Goal: Task Accomplishment & Management: Complete application form

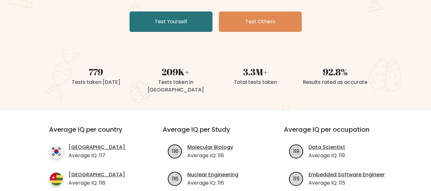
scroll to position [32, 0]
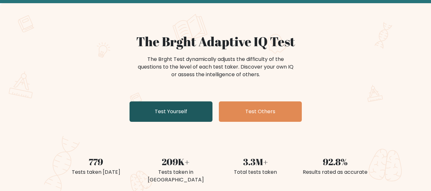
click at [172, 113] on link "Test Yourself" at bounding box center [170, 111] width 83 height 20
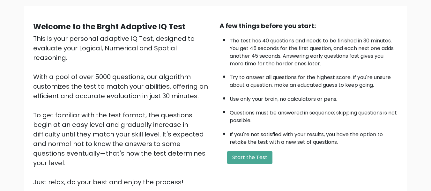
scroll to position [101, 0]
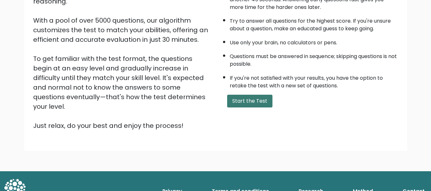
click at [254, 99] on button "Start the Test" at bounding box center [249, 101] width 45 height 13
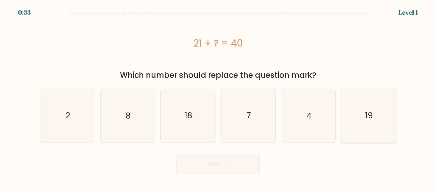
click at [380, 112] on icon "19" at bounding box center [367, 115] width 53 height 53
click at [218, 97] on input "f. 19" at bounding box center [218, 97] width 0 height 2
radio input "true"
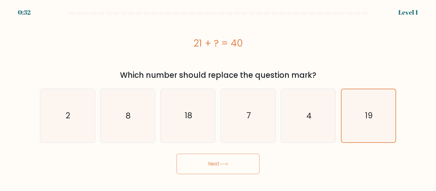
click at [247, 167] on button "Next" at bounding box center [217, 164] width 83 height 20
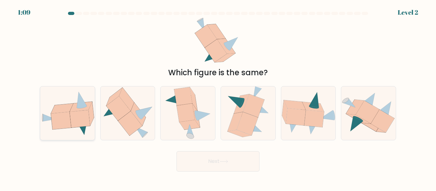
click at [93, 123] on icon at bounding box center [67, 113] width 55 height 44
click at [218, 97] on input "a." at bounding box center [218, 97] width 0 height 2
radio input "true"
click at [234, 162] on button "Next" at bounding box center [217, 161] width 83 height 20
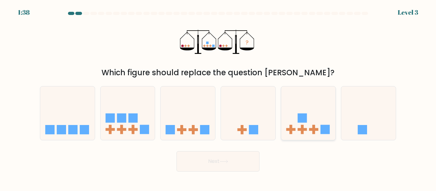
click at [309, 118] on icon at bounding box center [308, 113] width 55 height 45
click at [218, 97] on input "e." at bounding box center [218, 97] width 0 height 2
radio input "true"
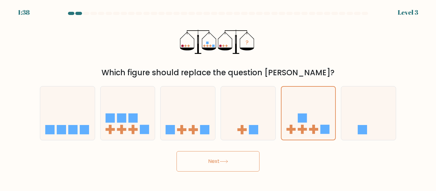
click at [230, 166] on button "Next" at bounding box center [217, 161] width 83 height 20
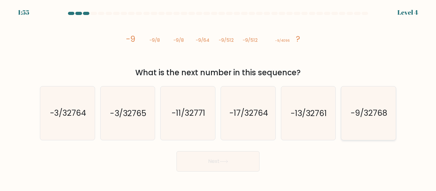
click at [381, 114] on text "-9/32768" at bounding box center [368, 113] width 36 height 11
click at [218, 97] on input "f. -9/32768" at bounding box center [218, 97] width 0 height 2
radio input "true"
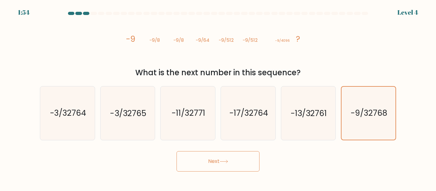
click at [232, 155] on button "Next" at bounding box center [217, 161] width 83 height 20
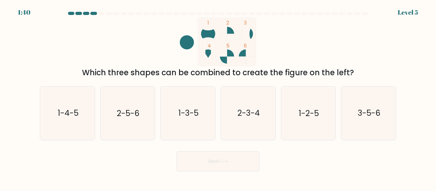
click at [212, 37] on circle at bounding box center [208, 34] width 14 height 14
click at [217, 41] on rect at bounding box center [227, 42] width 58 height 48
click at [145, 97] on icon "2-5-6" at bounding box center [127, 112] width 53 height 53
click at [218, 97] on input "b. 2-5-6" at bounding box center [218, 97] width 0 height 2
radio input "true"
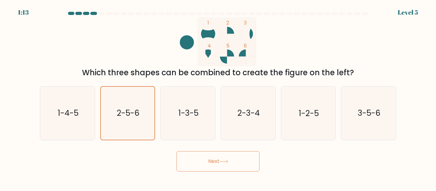
click at [229, 167] on button "Next" at bounding box center [217, 161] width 83 height 20
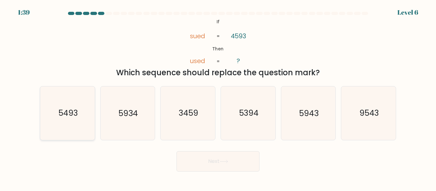
click at [83, 103] on icon "5493" at bounding box center [67, 112] width 53 height 53
click at [218, 97] on input "a. 5493" at bounding box center [218, 97] width 0 height 2
radio input "true"
click at [226, 162] on icon at bounding box center [223, 162] width 9 height 4
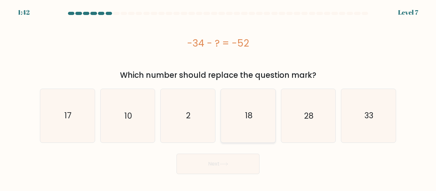
click at [266, 114] on icon "18" at bounding box center [247, 115] width 53 height 53
click at [218, 97] on input "d. 18" at bounding box center [218, 97] width 0 height 2
radio input "true"
click at [239, 165] on button "Next" at bounding box center [217, 164] width 83 height 20
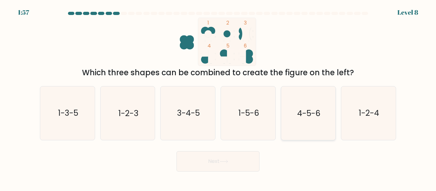
drag, startPoint x: 322, startPoint y: 101, endPoint x: 311, endPoint y: 113, distance: 16.0
click at [324, 100] on icon "4-5-6" at bounding box center [307, 112] width 53 height 53
click at [218, 97] on input "e. 4-5-6" at bounding box center [218, 97] width 0 height 2
radio input "true"
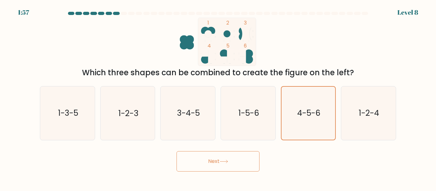
click at [237, 157] on button "Next" at bounding box center [217, 161] width 83 height 20
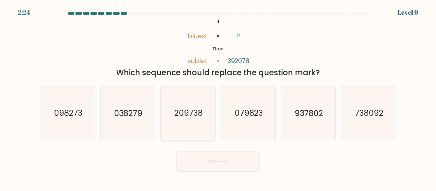
click at [201, 103] on icon "209738" at bounding box center [187, 112] width 53 height 53
click at [218, 97] on input "c. 209738" at bounding box center [218, 97] width 0 height 2
radio input "true"
click at [202, 165] on button "Next" at bounding box center [217, 161] width 83 height 20
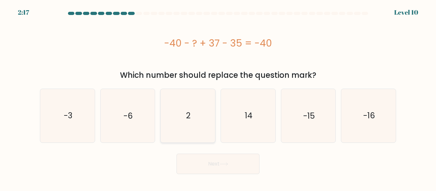
click at [211, 121] on icon "2" at bounding box center [187, 115] width 53 height 53
click at [218, 97] on input "c. 2" at bounding box center [218, 97] width 0 height 2
radio input "true"
click at [211, 175] on body "2:16 Level 10 2" at bounding box center [218, 95] width 436 height 191
click at [218, 172] on button "Next" at bounding box center [217, 164] width 83 height 20
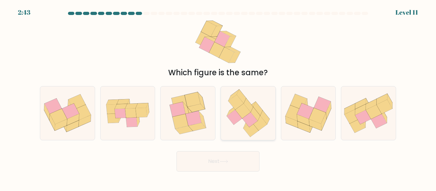
click at [256, 111] on icon at bounding box center [251, 114] width 15 height 15
click at [218, 97] on input "d." at bounding box center [218, 97] width 0 height 2
radio input "true"
click at [232, 160] on button "Next" at bounding box center [217, 161] width 83 height 20
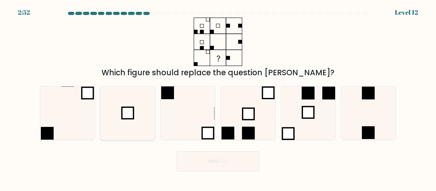
click at [135, 114] on icon at bounding box center [127, 112] width 53 height 53
click at [218, 97] on input "b." at bounding box center [218, 97] width 0 height 2
radio input "true"
click at [231, 158] on button "Next" at bounding box center [217, 161] width 83 height 20
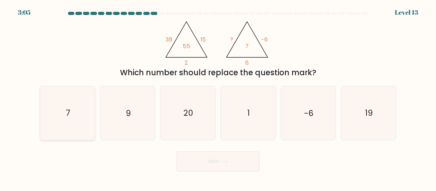
click at [86, 104] on icon "7" at bounding box center [67, 112] width 53 height 53
click at [218, 97] on input "a. 7" at bounding box center [218, 97] width 0 height 2
radio input "true"
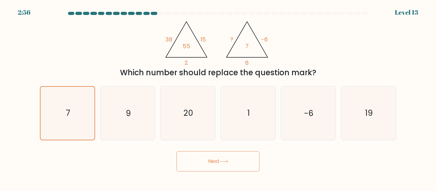
click at [249, 162] on button "Next" at bounding box center [217, 161] width 83 height 20
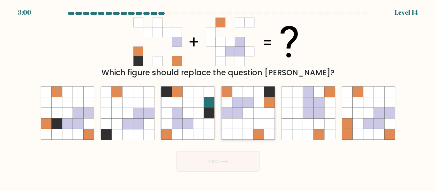
click at [244, 114] on icon at bounding box center [248, 113] width 11 height 11
click at [218, 97] on input "d." at bounding box center [218, 97] width 0 height 2
radio input "true"
click at [226, 162] on icon at bounding box center [223, 162] width 9 height 4
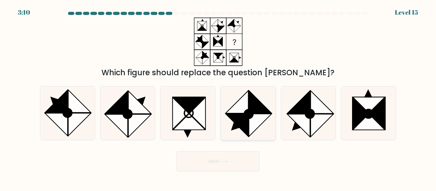
click at [256, 105] on icon at bounding box center [260, 102] width 23 height 23
click at [218, 97] on input "d." at bounding box center [218, 97] width 0 height 2
radio input "true"
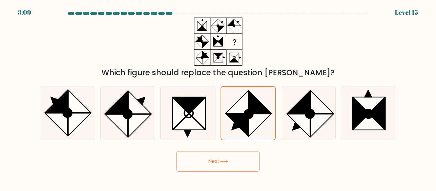
click at [251, 163] on button "Next" at bounding box center [217, 161] width 83 height 20
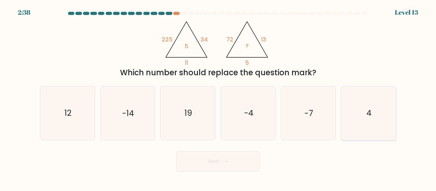
click at [380, 112] on icon "4" at bounding box center [367, 112] width 53 height 53
click at [218, 97] on input "f. 4" at bounding box center [218, 97] width 0 height 2
radio input "true"
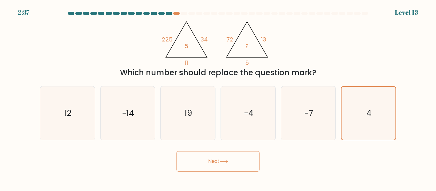
click at [216, 164] on button "Next" at bounding box center [217, 161] width 83 height 20
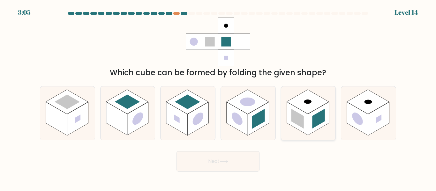
click at [305, 115] on rect at bounding box center [296, 118] width 21 height 33
click at [218, 97] on input "e." at bounding box center [218, 97] width 0 height 2
radio input "true"
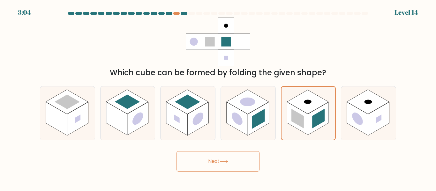
click at [231, 164] on button "Next" at bounding box center [217, 161] width 83 height 20
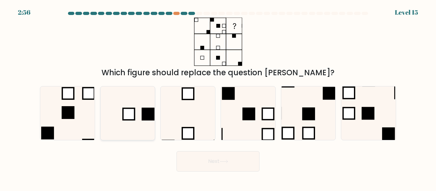
click at [143, 118] on rect at bounding box center [148, 114] width 13 height 13
click at [218, 97] on input "b." at bounding box center [218, 97] width 0 height 2
radio input "true"
click at [217, 156] on button "Next" at bounding box center [217, 161] width 83 height 20
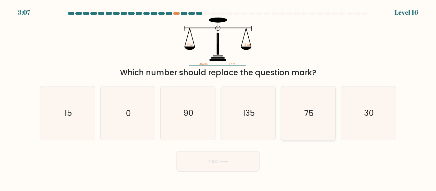
click at [297, 114] on icon "75" at bounding box center [307, 112] width 53 height 53
click at [218, 97] on input "e. 75" at bounding box center [218, 97] width 0 height 2
radio input "true"
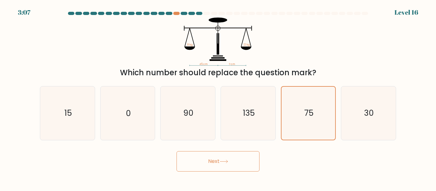
click at [233, 163] on button "Next" at bounding box center [217, 161] width 83 height 20
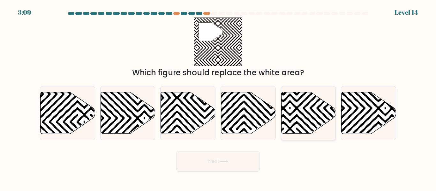
click at [311, 118] on icon at bounding box center [290, 136] width 110 height 110
click at [218, 97] on input "e." at bounding box center [218, 97] width 0 height 2
radio input "true"
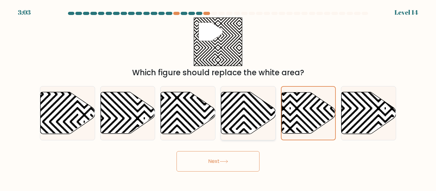
click at [267, 113] on icon at bounding box center [299, 136] width 110 height 110
click at [218, 97] on input "d." at bounding box center [218, 97] width 0 height 2
radio input "true"
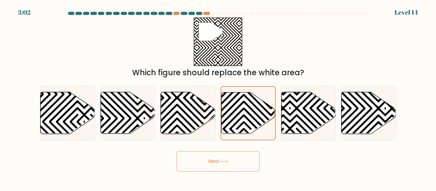
click at [234, 161] on button "Next" at bounding box center [217, 161] width 83 height 20
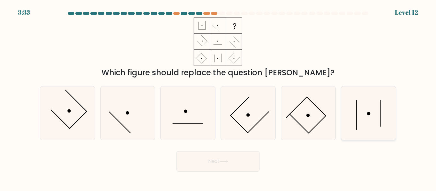
click at [369, 111] on icon at bounding box center [367, 112] width 53 height 53
click at [218, 97] on input "f." at bounding box center [218, 97] width 0 height 2
radio input "true"
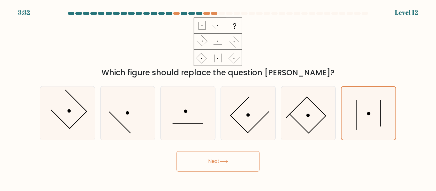
click at [211, 159] on button "Next" at bounding box center [217, 161] width 83 height 20
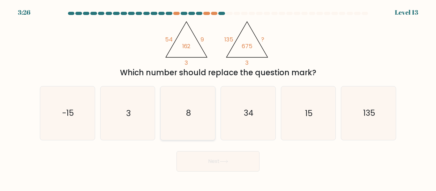
click at [191, 116] on text "8" at bounding box center [188, 113] width 5 height 11
click at [218, 97] on input "c. 8" at bounding box center [218, 97] width 0 height 2
radio input "true"
click at [328, 128] on icon "15" at bounding box center [307, 112] width 53 height 53
click at [218, 97] on input "e. 15" at bounding box center [218, 97] width 0 height 2
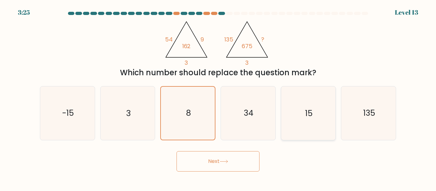
radio input "true"
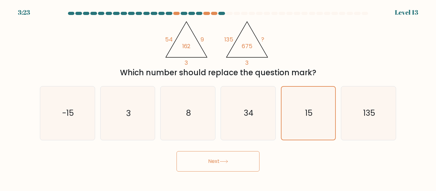
click at [216, 164] on button "Next" at bounding box center [217, 161] width 83 height 20
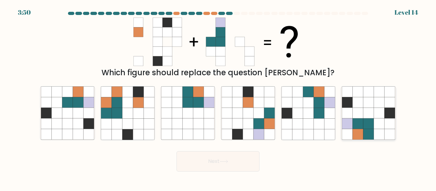
click at [370, 105] on icon at bounding box center [368, 102] width 11 height 11
click at [218, 97] on input "f." at bounding box center [218, 97] width 0 height 2
radio input "true"
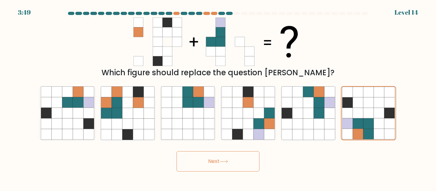
click at [222, 157] on button "Next" at bounding box center [217, 161] width 83 height 20
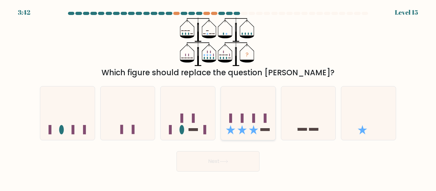
click at [266, 108] on icon at bounding box center [248, 113] width 55 height 45
click at [218, 97] on input "d." at bounding box center [218, 97] width 0 height 2
radio input "true"
click at [210, 167] on button "Next" at bounding box center [217, 161] width 83 height 20
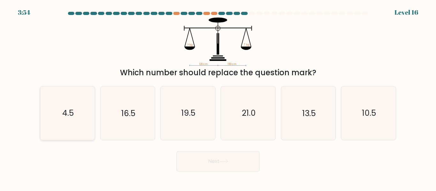
click at [75, 121] on icon "4.5" at bounding box center [67, 112] width 53 height 53
click at [218, 97] on input "a. 4.5" at bounding box center [218, 97] width 0 height 2
radio input "true"
click at [221, 154] on button "Next" at bounding box center [217, 161] width 83 height 20
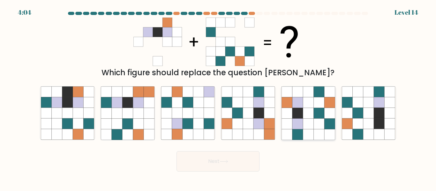
click at [322, 132] on icon at bounding box center [318, 134] width 11 height 11
click at [218, 97] on input "e." at bounding box center [218, 97] width 0 height 2
radio input "true"
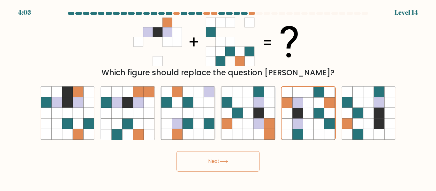
click at [231, 157] on button "Next" at bounding box center [217, 161] width 83 height 20
click at [226, 161] on icon at bounding box center [224, 161] width 8 height 3
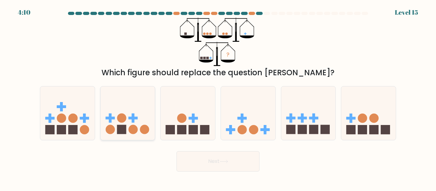
click at [139, 99] on icon at bounding box center [127, 113] width 55 height 45
click at [218, 97] on input "b." at bounding box center [218, 97] width 0 height 2
radio input "true"
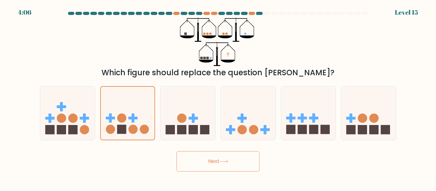
click at [214, 160] on button "Next" at bounding box center [217, 161] width 83 height 20
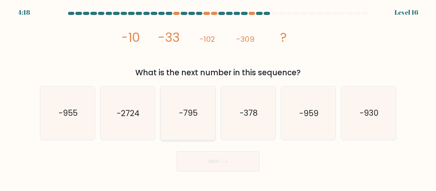
click at [191, 129] on icon "-795" at bounding box center [187, 112] width 53 height 53
click at [218, 97] on input "c. -795" at bounding box center [218, 97] width 0 height 2
radio input "true"
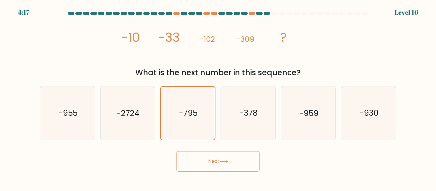
click at [238, 164] on button "Next" at bounding box center [217, 161] width 83 height 20
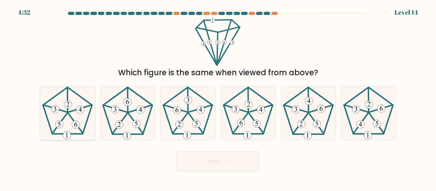
click at [64, 117] on 449 at bounding box center [59, 123] width 15 height 20
click at [218, 97] on input "a." at bounding box center [218, 97] width 0 height 2
radio input "true"
click at [240, 161] on button "Next" at bounding box center [217, 161] width 83 height 20
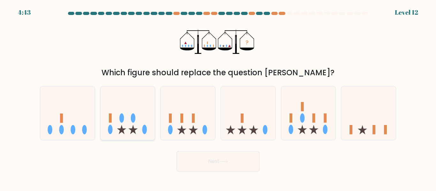
click at [122, 115] on ellipse at bounding box center [121, 118] width 5 height 9
click at [218, 97] on input "b." at bounding box center [218, 97] width 0 height 2
radio input "true"
click at [226, 165] on button "Next" at bounding box center [217, 161] width 83 height 20
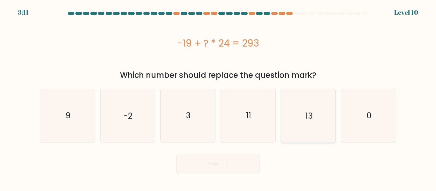
click at [294, 110] on icon "13" at bounding box center [307, 115] width 53 height 53
click at [218, 97] on input "e. 13" at bounding box center [218, 97] width 0 height 2
radio input "true"
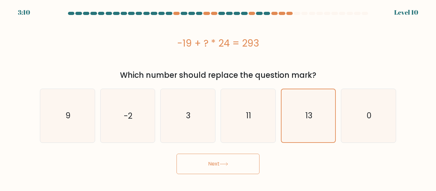
drag, startPoint x: 250, startPoint y: 170, endPoint x: 231, endPoint y: 169, distance: 18.5
click at [248, 169] on button "Next" at bounding box center [217, 164] width 83 height 20
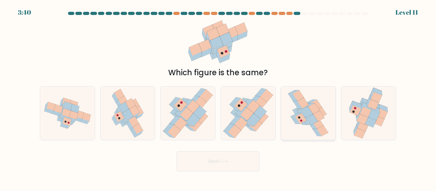
click at [310, 126] on icon at bounding box center [308, 112] width 42 height 53
click at [218, 97] on input "e." at bounding box center [218, 97] width 0 height 2
radio input "true"
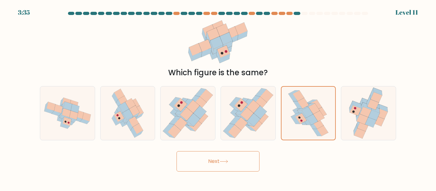
click at [228, 164] on button "Next" at bounding box center [217, 161] width 83 height 20
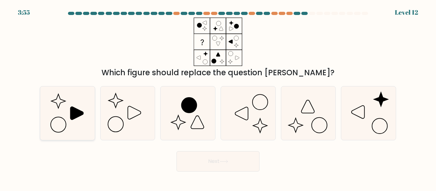
click at [74, 123] on icon at bounding box center [67, 112] width 53 height 53
click at [218, 97] on input "a." at bounding box center [218, 97] width 0 height 2
radio input "true"
click at [244, 168] on button "Next" at bounding box center [217, 161] width 83 height 20
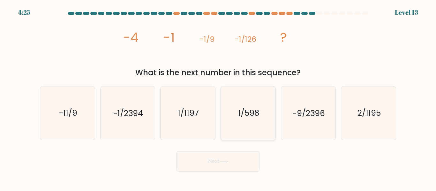
click at [258, 129] on icon "1/598" at bounding box center [247, 112] width 53 height 53
click at [218, 97] on input "d. 1/598" at bounding box center [218, 97] width 0 height 2
radio input "true"
click at [236, 162] on button "Next" at bounding box center [217, 161] width 83 height 20
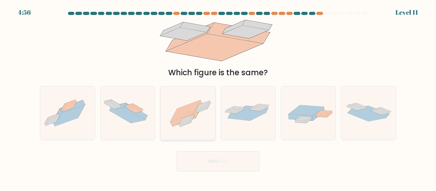
click at [209, 110] on icon at bounding box center [187, 113] width 55 height 41
click at [218, 97] on input "c." at bounding box center [218, 97] width 0 height 2
radio input "true"
click at [224, 151] on button "Next" at bounding box center [217, 161] width 83 height 20
click at [229, 166] on button "Next" at bounding box center [217, 161] width 83 height 20
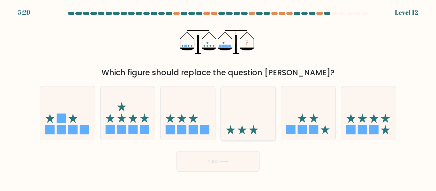
click at [241, 114] on icon at bounding box center [248, 113] width 55 height 45
click at [218, 97] on input "d." at bounding box center [218, 97] width 0 height 2
radio input "true"
click at [223, 171] on button "Next" at bounding box center [217, 161] width 83 height 20
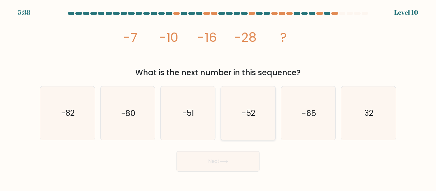
click at [236, 103] on icon "-52" at bounding box center [247, 112] width 53 height 53
click at [218, 97] on input "d. -52" at bounding box center [218, 97] width 0 height 2
radio input "true"
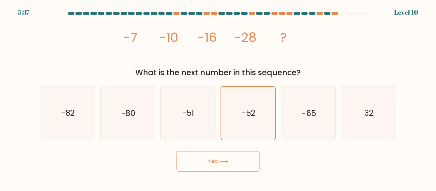
click at [235, 159] on button "Next" at bounding box center [217, 161] width 83 height 20
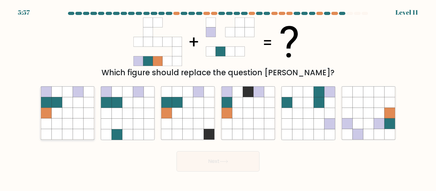
click at [63, 116] on icon at bounding box center [67, 113] width 11 height 11
click at [218, 97] on input "a." at bounding box center [218, 97] width 0 height 2
radio input "true"
click at [228, 170] on button "Next" at bounding box center [217, 161] width 83 height 20
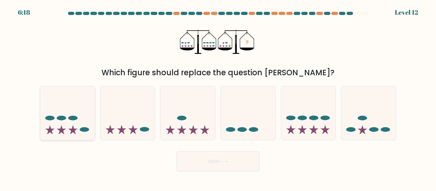
click at [49, 119] on ellipse at bounding box center [49, 118] width 9 height 5
click at [218, 97] on input "a." at bounding box center [218, 97] width 0 height 2
radio input "true"
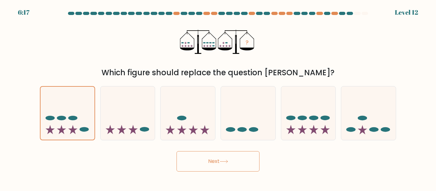
click at [224, 158] on button "Next" at bounding box center [217, 161] width 83 height 20
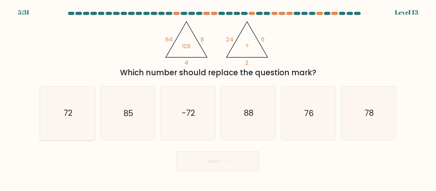
click at [86, 94] on icon "72" at bounding box center [67, 112] width 53 height 53
click at [218, 96] on input "a. 72" at bounding box center [218, 97] width 0 height 2
radio input "true"
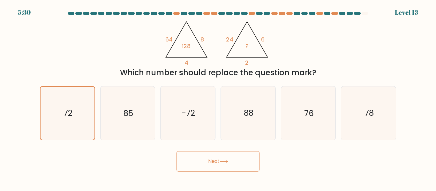
click at [226, 165] on button "Next" at bounding box center [217, 161] width 83 height 20
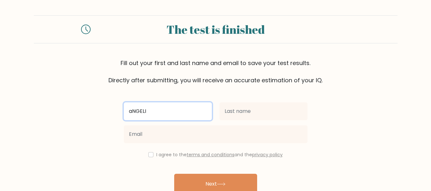
click at [152, 111] on input "aNGELI" at bounding box center [168, 111] width 88 height 18
type input "Angeli"
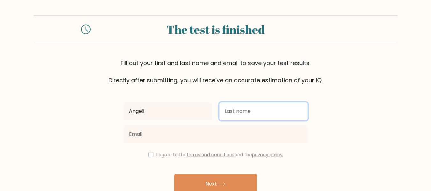
click at [279, 114] on input "text" at bounding box center [263, 111] width 88 height 18
type input "Sabulao"
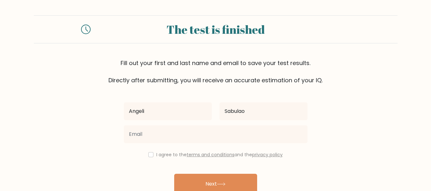
click at [273, 124] on div at bounding box center [215, 134] width 191 height 23
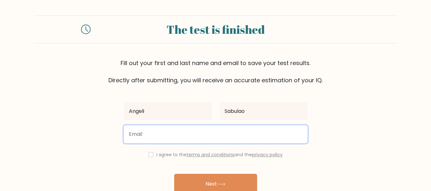
click at [276, 134] on input "email" at bounding box center [216, 134] width 184 height 18
type input "gelisabulao@gmail.com"
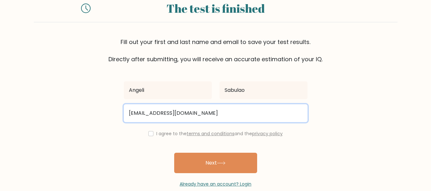
scroll to position [33, 0]
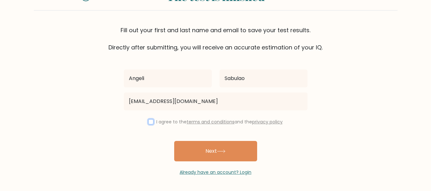
click at [151, 123] on input "checkbox" at bounding box center [150, 121] width 5 height 5
checkbox input "true"
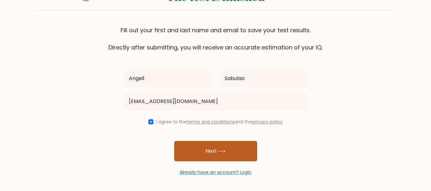
click at [200, 150] on button "Next" at bounding box center [215, 151] width 83 height 20
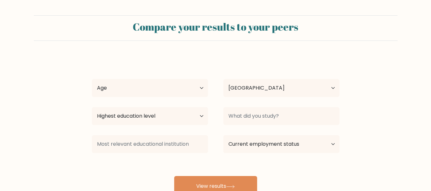
select select "PH"
click at [196, 90] on select "Age Under 18 years old 18-24 years old 25-34 years old 35-44 years old 45-54 ye…" at bounding box center [150, 88] width 116 height 18
select select "18_24"
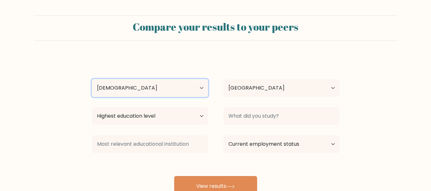
click at [92, 79] on select "Age Under 18 years old 18-24 years old 25-34 years old 35-44 years old 45-54 ye…" at bounding box center [150, 88] width 116 height 18
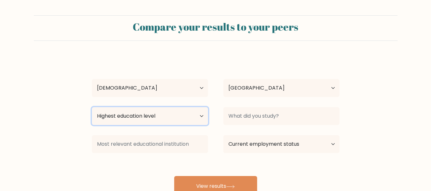
click at [184, 119] on select "Highest education level No schooling Primary Lower Secondary Upper Secondary Oc…" at bounding box center [150, 116] width 116 height 18
select select "bachelors_degree"
click at [92, 107] on select "Highest education level No schooling Primary Lower Secondary Upper Secondary Oc…" at bounding box center [150, 116] width 116 height 18
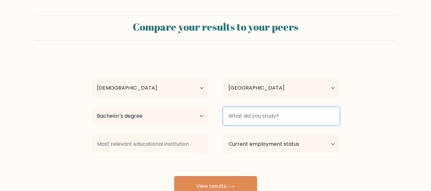
click at [298, 115] on input at bounding box center [281, 116] width 116 height 18
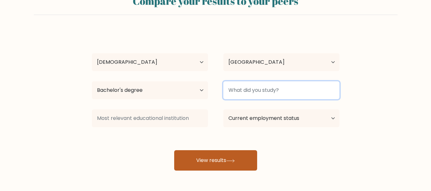
scroll to position [51, 0]
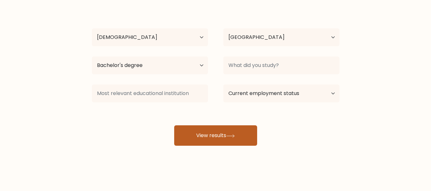
click at [243, 136] on button "View results" at bounding box center [215, 135] width 83 height 20
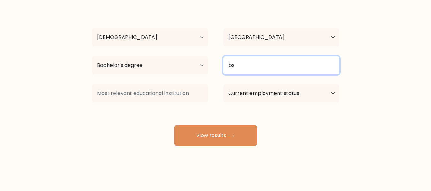
type input "b"
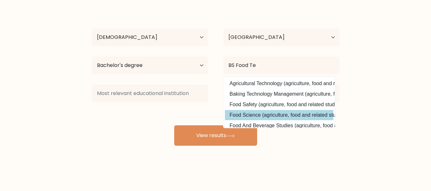
click at [305, 115] on option "Food Science (agriculture, food and related studies)" at bounding box center [279, 115] width 108 height 10
type input "Food Science"
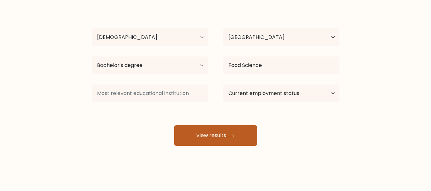
click at [240, 133] on button "View results" at bounding box center [215, 135] width 83 height 20
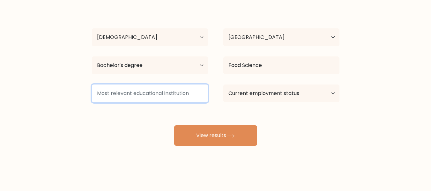
click at [203, 95] on input at bounding box center [150, 93] width 116 height 18
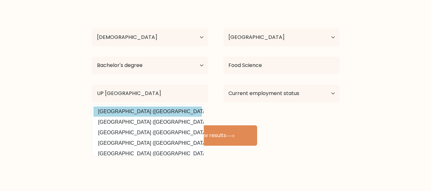
click at [174, 114] on option "University of the Philippines Mindanao (Philippines)" at bounding box center [147, 111] width 108 height 10
type input "[GEOGRAPHIC_DATA]"
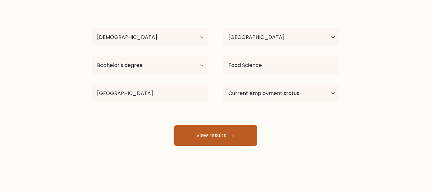
click at [245, 134] on button "View results" at bounding box center [215, 135] width 83 height 20
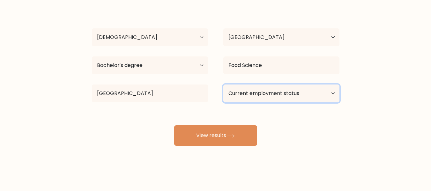
click at [327, 96] on select "Current employment status Employed Student Retired Other / prefer not to answer" at bounding box center [281, 93] width 116 height 18
click at [223, 84] on select "Current employment status Employed Student Retired Other / prefer not to answer" at bounding box center [281, 93] width 116 height 18
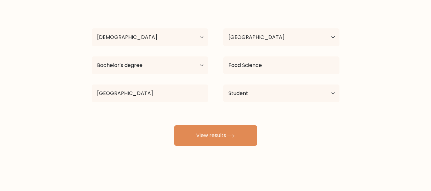
click at [296, 117] on div "Angeli Sabulao Age Under 18 years old 18-24 years old 25-34 years old 35-44 yea…" at bounding box center [215, 75] width 255 height 140
click at [319, 100] on select "Current employment status Employed Student Retired Other / prefer not to answer" at bounding box center [281, 93] width 116 height 18
select select "other"
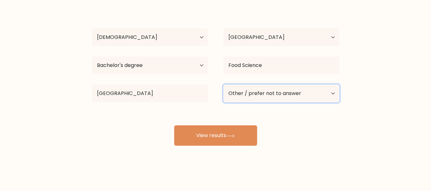
click at [223, 84] on select "Current employment status Employed Student Retired Other / prefer not to answer" at bounding box center [281, 93] width 116 height 18
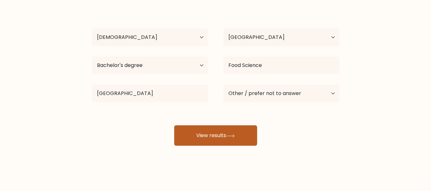
click at [225, 142] on button "View results" at bounding box center [215, 135] width 83 height 20
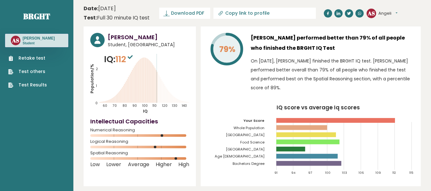
click at [394, 14] on button "Angeli" at bounding box center [387, 13] width 19 height 6
click at [392, 25] on link "Dashboard" at bounding box center [394, 23] width 33 height 9
